Goal: Find specific page/section: Find specific page/section

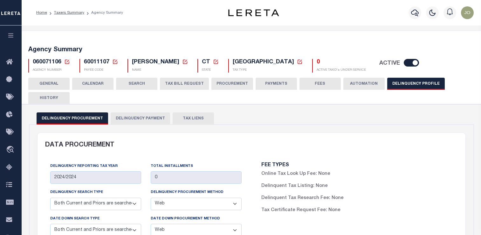
select select "CPYM"
select select "WEB"
select select "CPYM"
select select "WEB"
select select "STN"
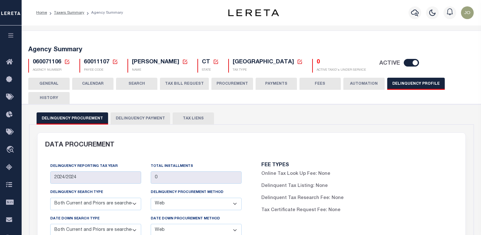
select select "PNA"
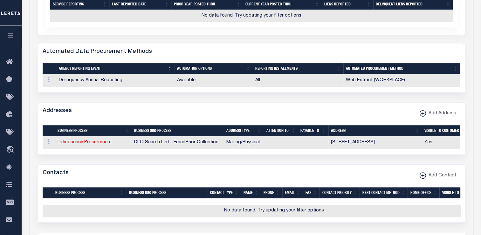
scroll to position [318, 0]
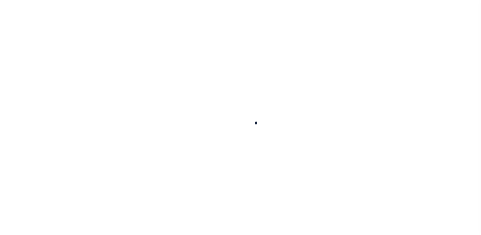
select select
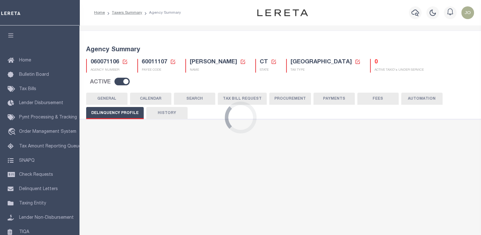
type input "2024/2024"
type input "0"
select select "CPYM"
select select "WEB"
select select "CPYM"
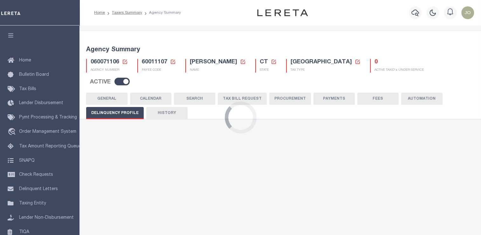
select select "WEB"
select select "STN"
select select "PNA"
select select
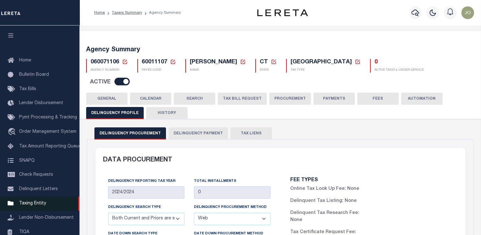
click at [39, 203] on link "Taxing Entity" at bounding box center [39, 203] width 79 height 14
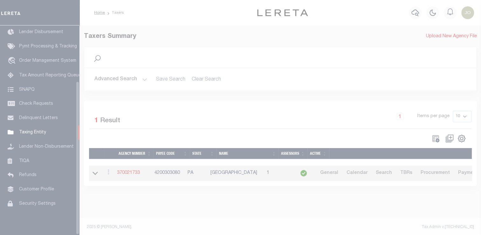
scroll to position [76, 0]
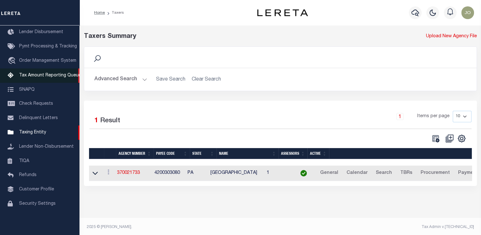
click at [41, 73] on span "Tax Amount Reporting Queue" at bounding box center [50, 75] width 62 height 4
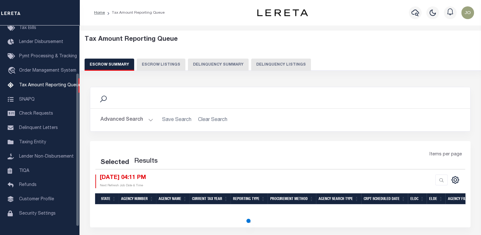
scroll to position [65, 0]
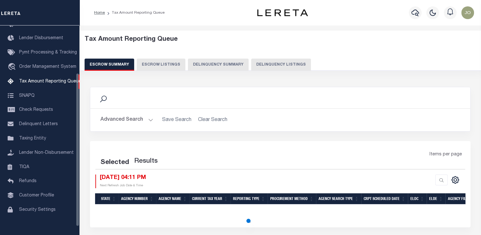
select select "100"
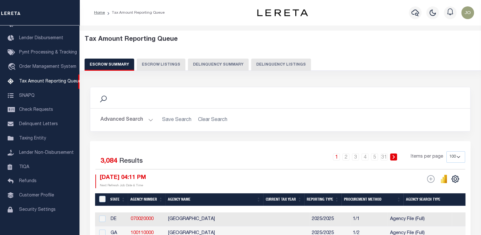
click at [232, 65] on button "Delinquency Summary" at bounding box center [218, 64] width 61 height 12
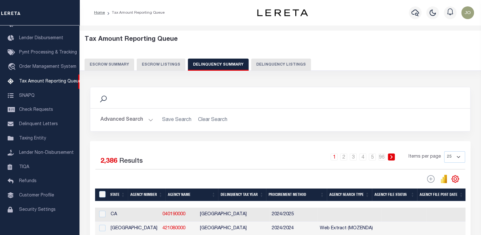
click at [142, 118] on button "Advanced Search" at bounding box center [126, 119] width 53 height 12
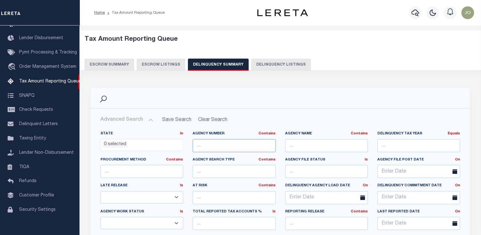
click at [207, 143] on input "text" at bounding box center [234, 145] width 83 height 13
paste input "050300000"
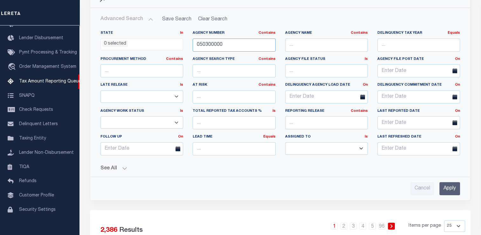
scroll to position [101, 0]
type input "050300000"
click at [446, 181] on input "Apply" at bounding box center [449, 187] width 21 height 13
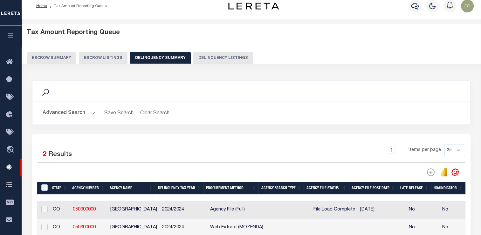
scroll to position [0, 0]
